Goal: Navigation & Orientation: Find specific page/section

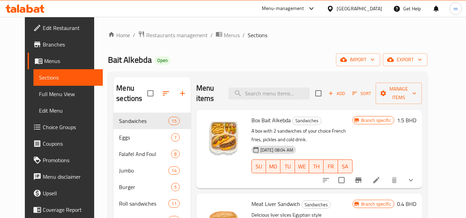
scroll to position [312, 0]
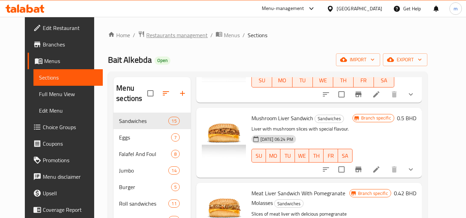
click at [169, 36] on span "Restaurants management" at bounding box center [176, 35] width 61 height 8
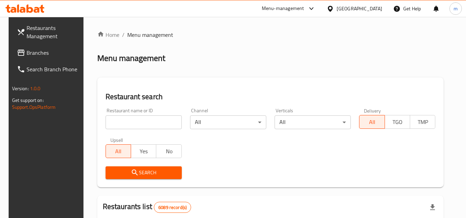
click at [334, 11] on icon at bounding box center [330, 8] width 7 height 7
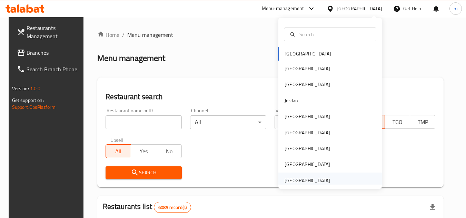
click at [304, 182] on div "[GEOGRAPHIC_DATA]" at bounding box center [308, 181] width 46 height 8
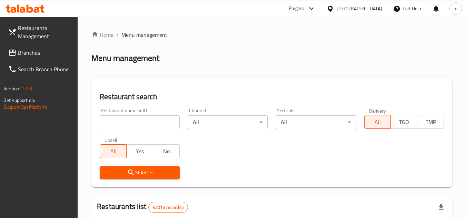
click at [23, 56] on span "Branches" at bounding box center [45, 53] width 55 height 8
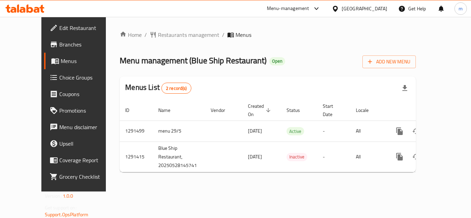
click at [346, 13] on div "[GEOGRAPHIC_DATA]" at bounding box center [359, 8] width 67 height 17
click at [348, 14] on div "United Arab Emirates" at bounding box center [359, 8] width 67 height 17
click at [353, 3] on div "United Arab Emirates" at bounding box center [359, 8] width 67 height 17
click at [351, 7] on div "United Arab Emirates" at bounding box center [365, 9] width 46 height 8
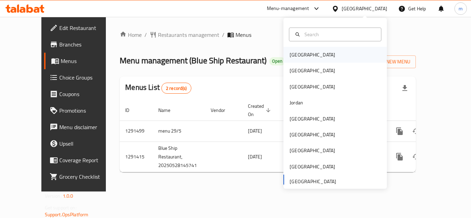
click at [303, 56] on div "Bahrain" at bounding box center [312, 55] width 57 height 16
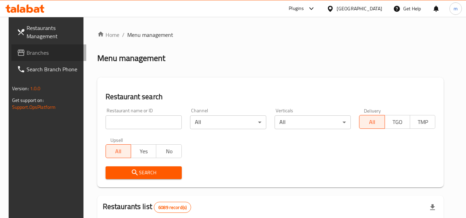
click at [37, 52] on span "Branches" at bounding box center [54, 53] width 55 height 8
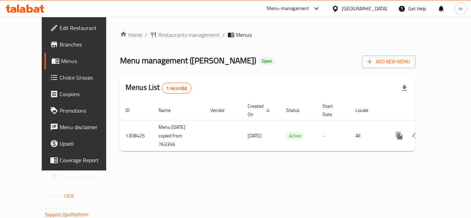
click at [377, 5] on div "[GEOGRAPHIC_DATA]" at bounding box center [365, 9] width 46 height 8
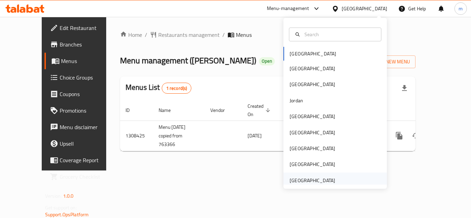
click at [311, 181] on div "[GEOGRAPHIC_DATA]" at bounding box center [313, 181] width 46 height 8
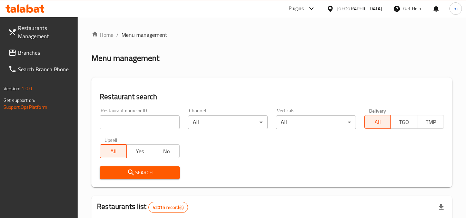
click at [47, 50] on span "Branches" at bounding box center [45, 53] width 55 height 8
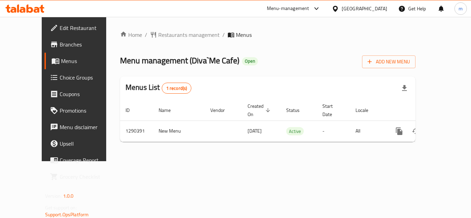
click at [388, 11] on div "[GEOGRAPHIC_DATA]" at bounding box center [359, 8] width 67 height 17
click at [371, 12] on div "[GEOGRAPHIC_DATA]" at bounding box center [365, 9] width 46 height 8
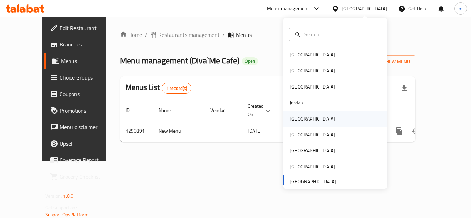
click at [294, 113] on div "[GEOGRAPHIC_DATA]" at bounding box center [312, 119] width 57 height 16
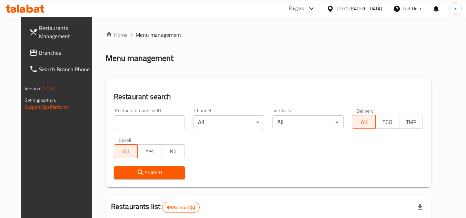
click at [39, 50] on span "Branches" at bounding box center [66, 53] width 55 height 8
